Goal: Communication & Community: Answer question/provide support

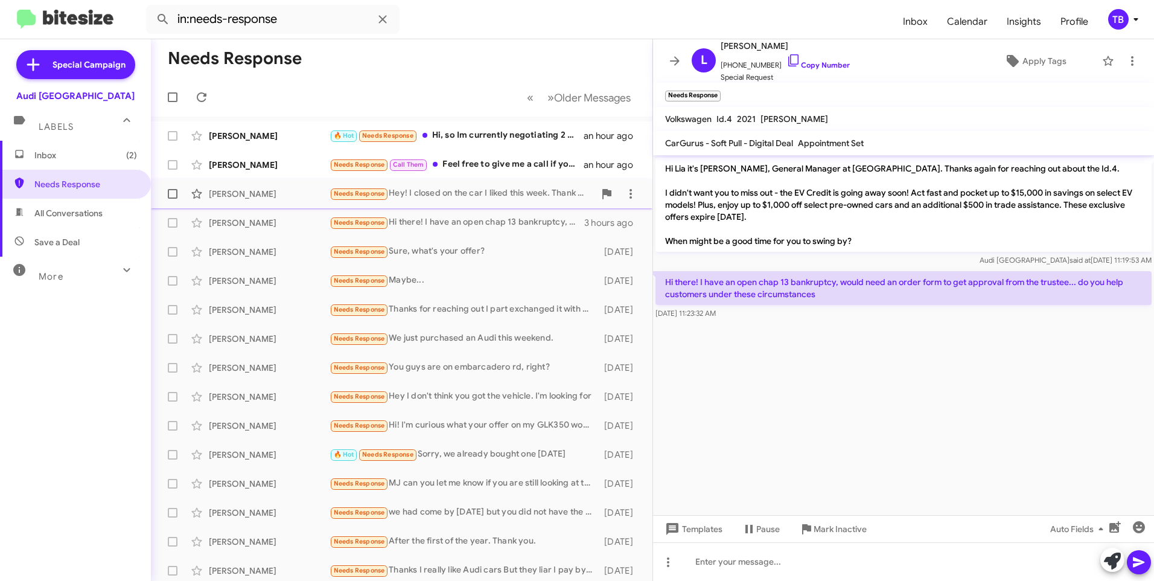
click at [461, 199] on div "Needs Response Hey! I closed on the car I liked this week. Thank you for reachi…" at bounding box center [462, 194] width 265 height 14
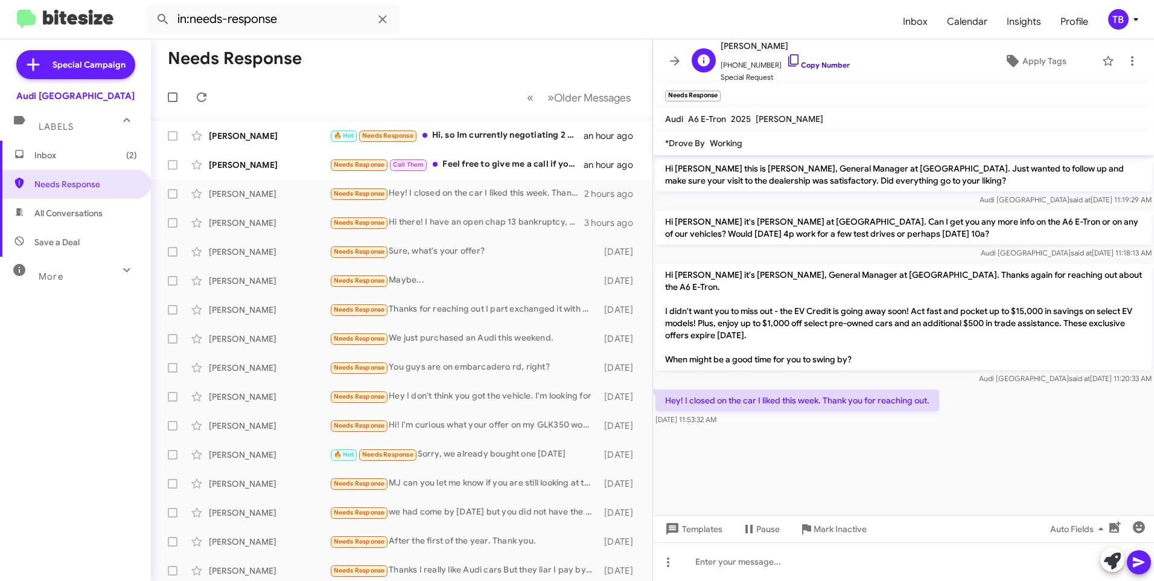
click at [786, 60] on icon at bounding box center [793, 60] width 14 height 14
click at [1131, 65] on icon at bounding box center [1132, 61] width 2 height 10
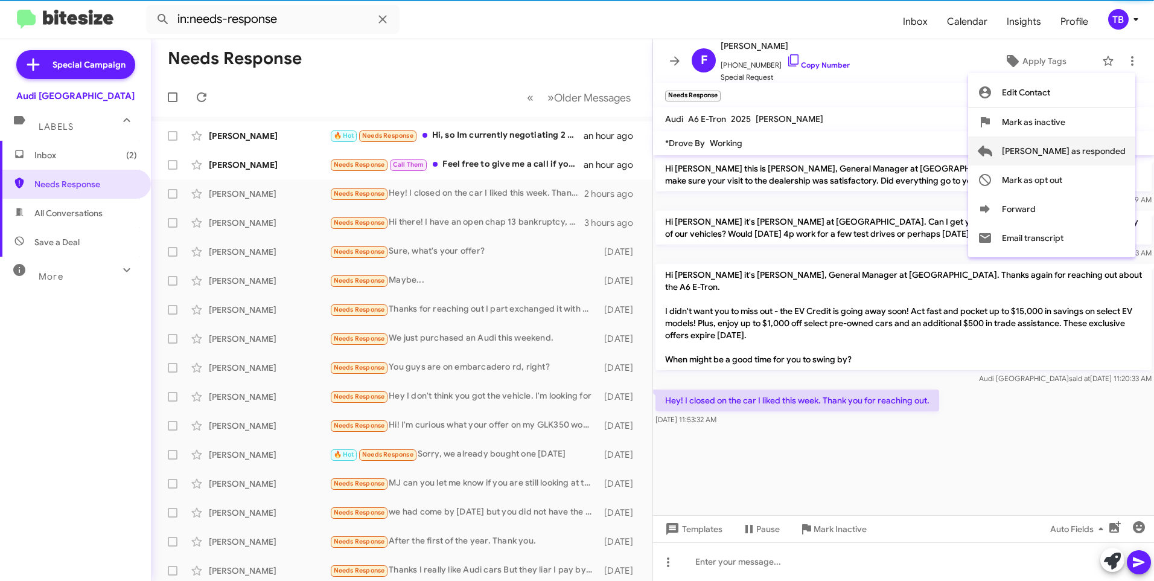
click at [1086, 151] on span "[PERSON_NAME] as responded" at bounding box center [1064, 150] width 124 height 29
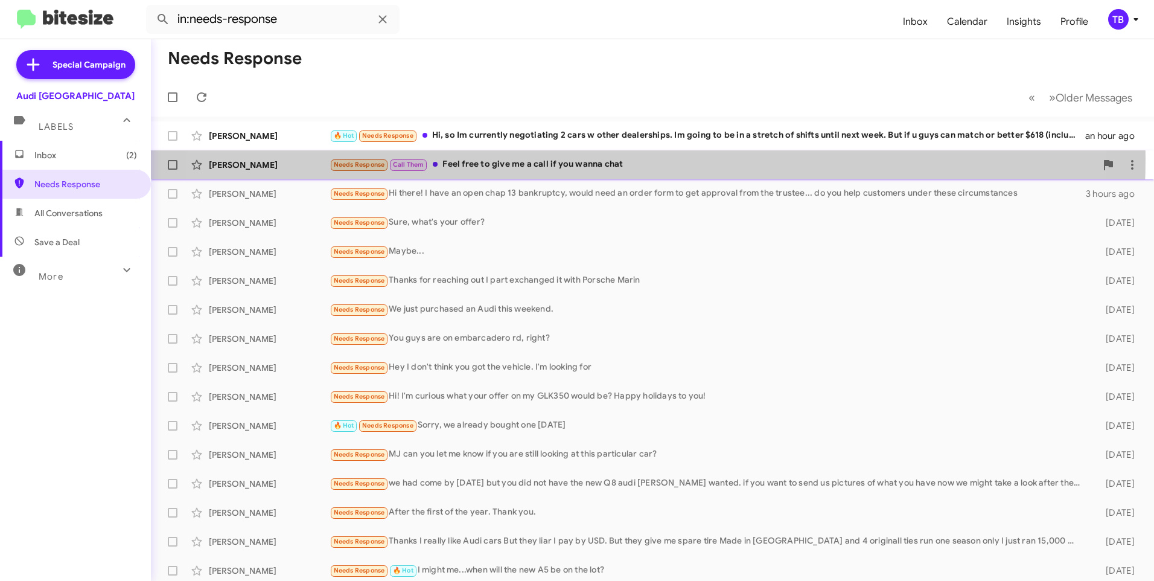
click at [589, 159] on div "Needs Response Call Them Feel free to give me a call if you wanna chat" at bounding box center [713, 165] width 767 height 14
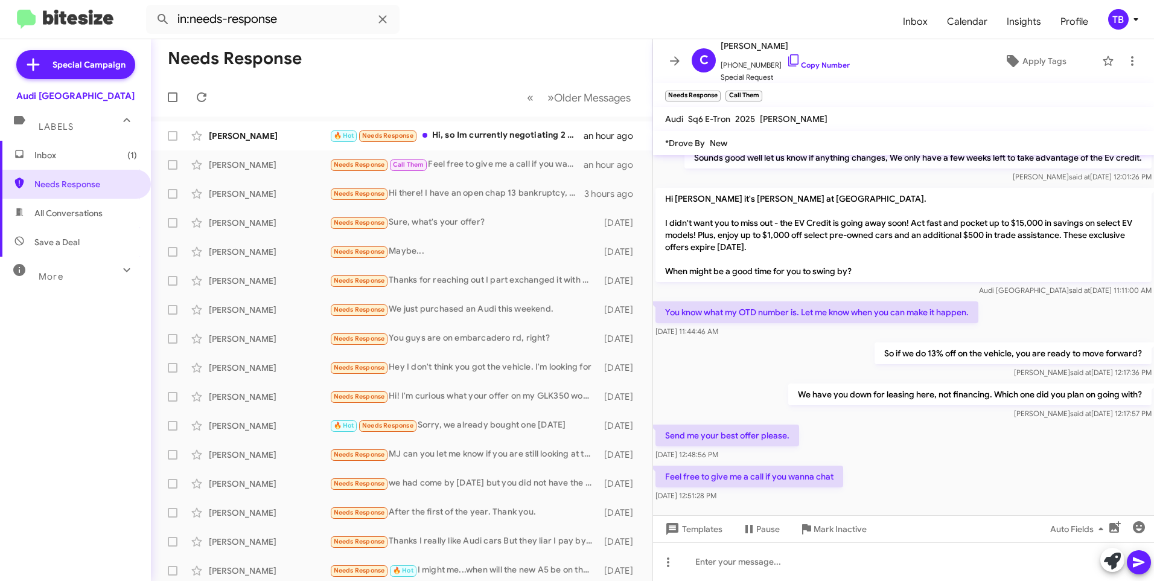
scroll to position [290, 0]
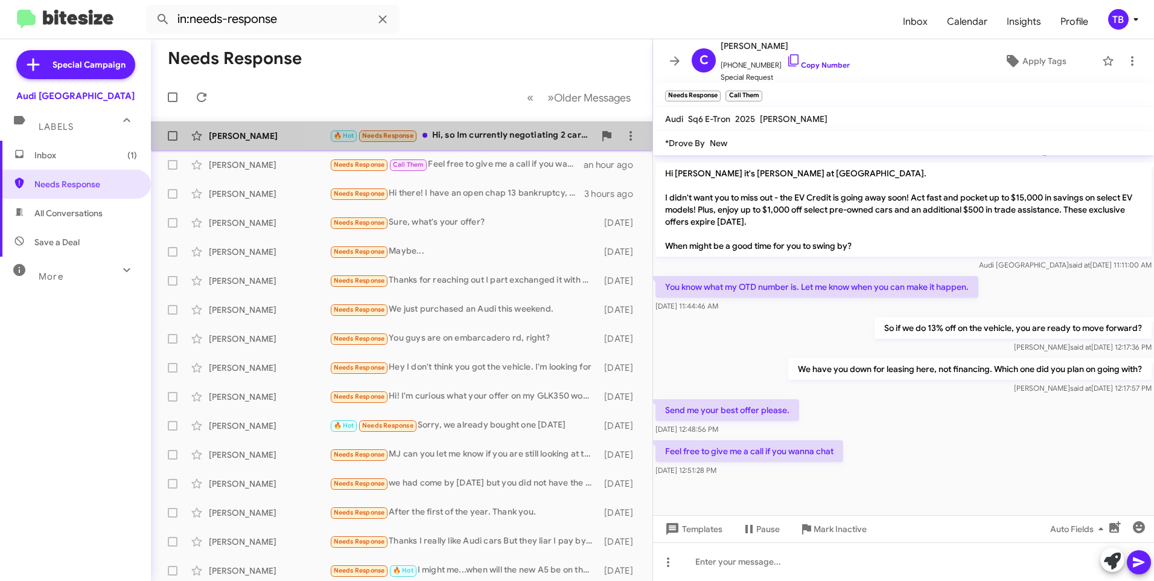
click at [481, 130] on div "🔥 Hot Needs Response Hi, so Im currently negotiating 2 cars w other dealerships…" at bounding box center [462, 136] width 265 height 14
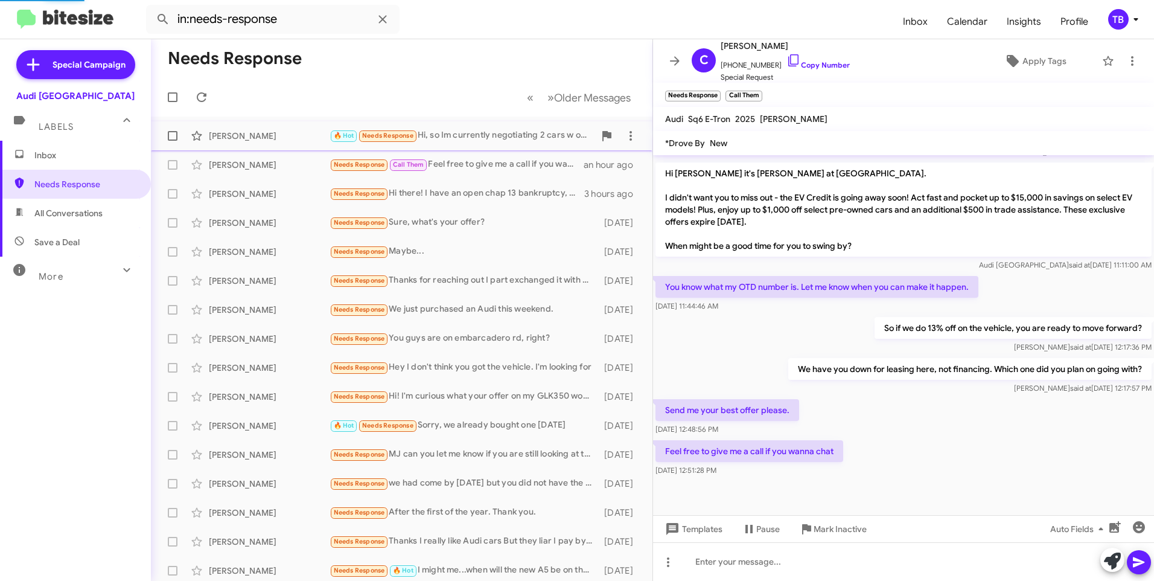
scroll to position [703, 0]
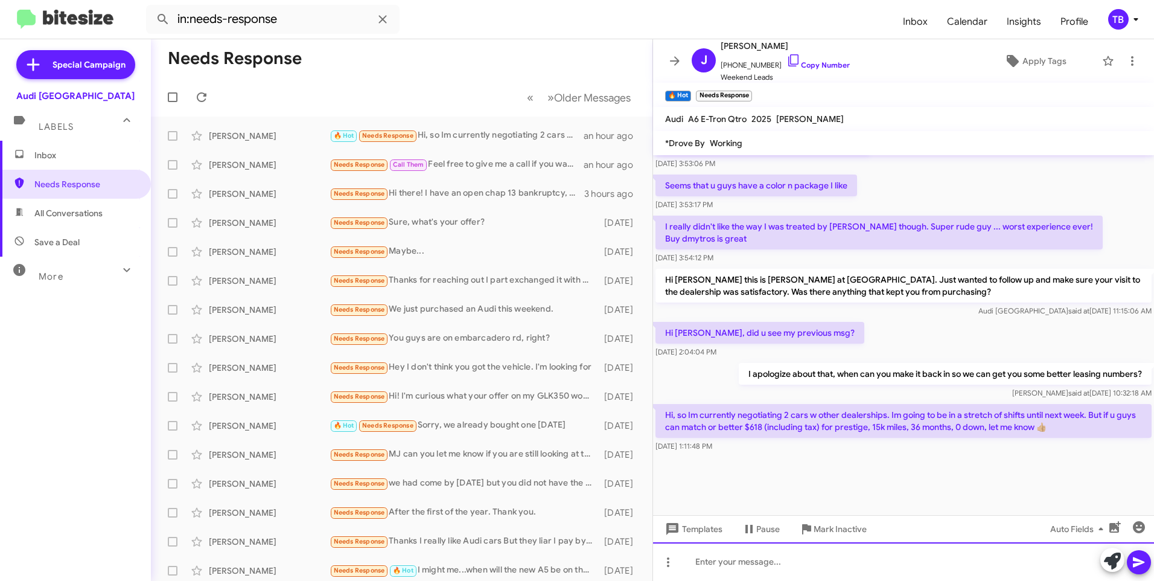
click at [775, 571] on div at bounding box center [903, 561] width 501 height 39
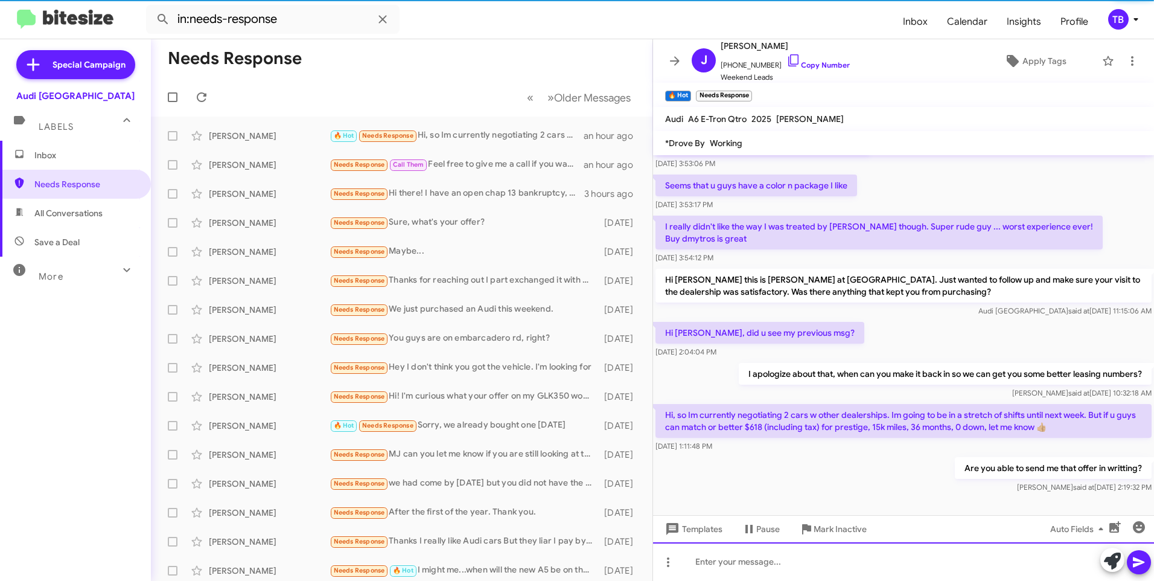
scroll to position [0, 0]
